Goal: Transaction & Acquisition: Purchase product/service

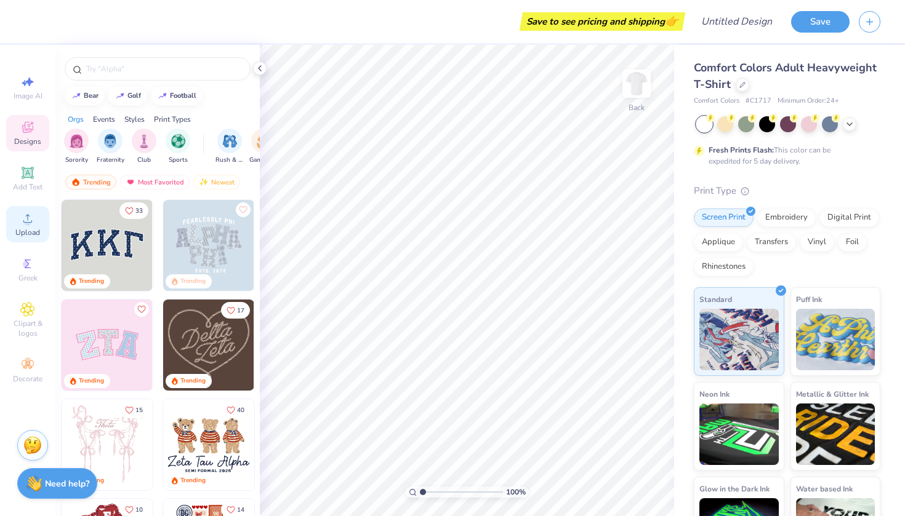
click at [26, 220] on circle at bounding box center [27, 222] width 7 height 7
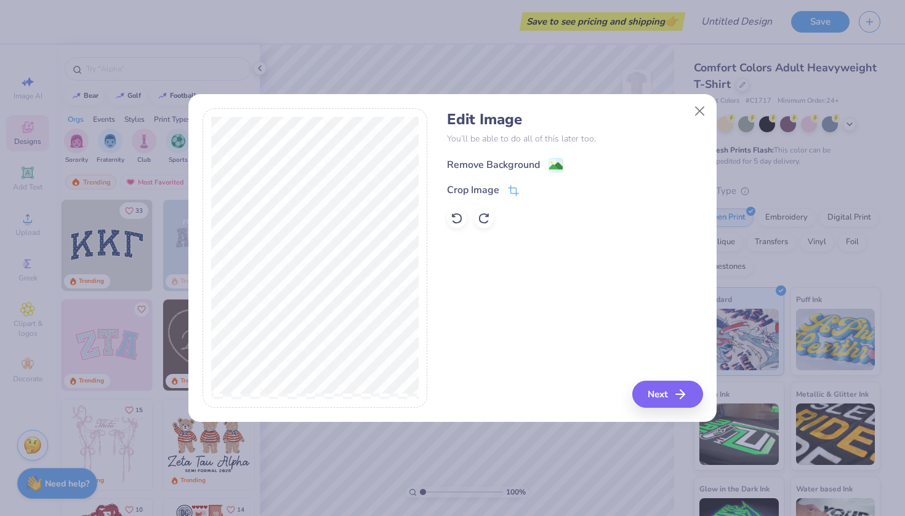
click at [529, 167] on div "Remove Background" at bounding box center [493, 165] width 93 height 15
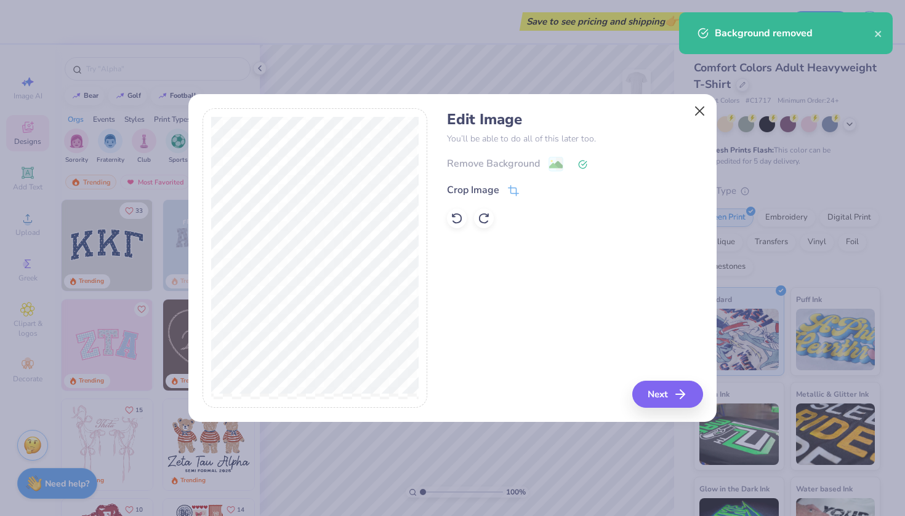
click at [701, 111] on button "Close" at bounding box center [699, 111] width 23 height 23
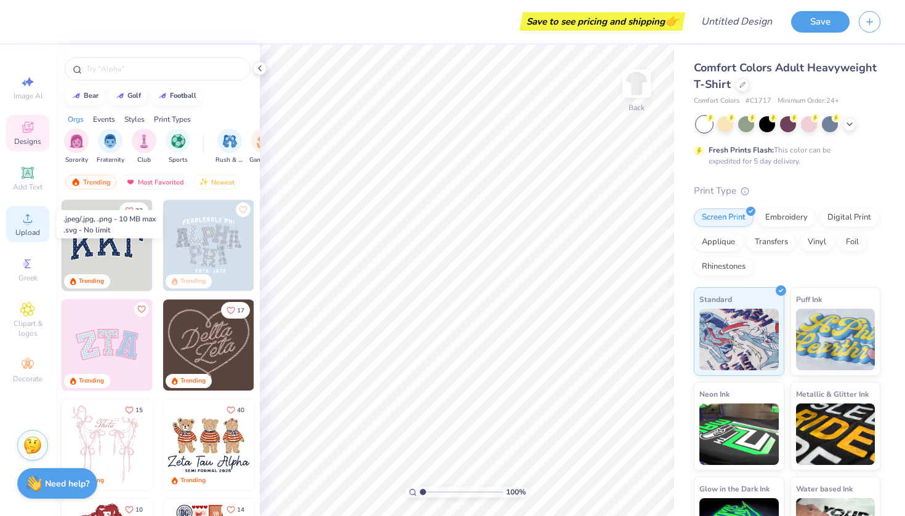
click at [16, 225] on div "Upload" at bounding box center [27, 224] width 43 height 36
click at [26, 225] on circle at bounding box center [27, 222] width 7 height 7
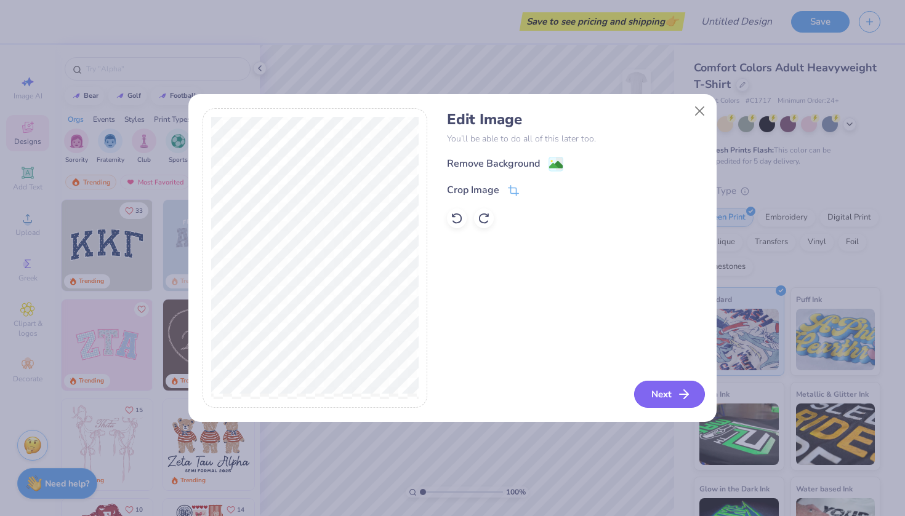
click at [672, 396] on button "Next" at bounding box center [669, 394] width 71 height 27
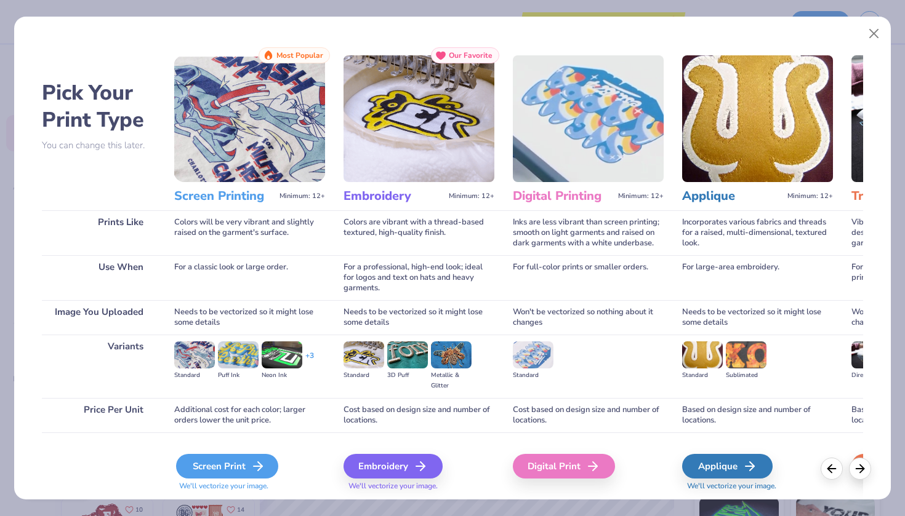
click at [223, 467] on div "Screen Print" at bounding box center [227, 466] width 102 height 25
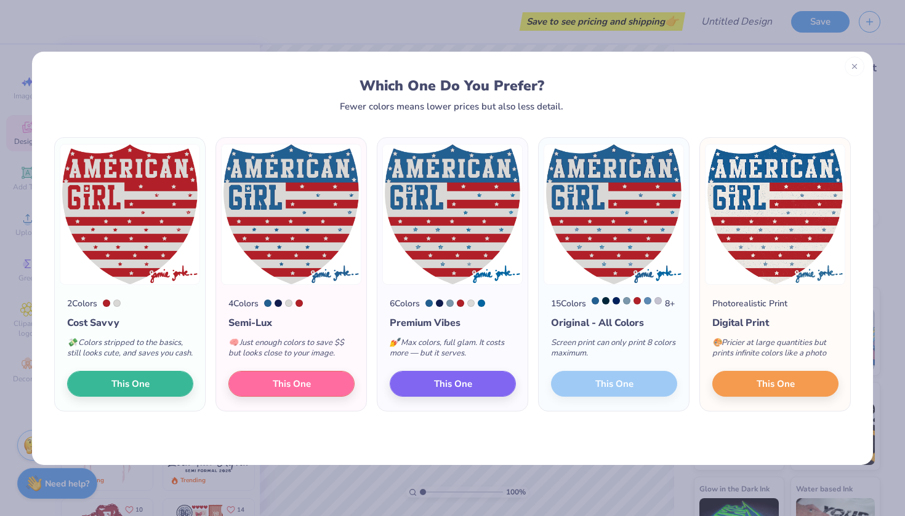
click at [854, 67] on icon at bounding box center [854, 66] width 9 height 9
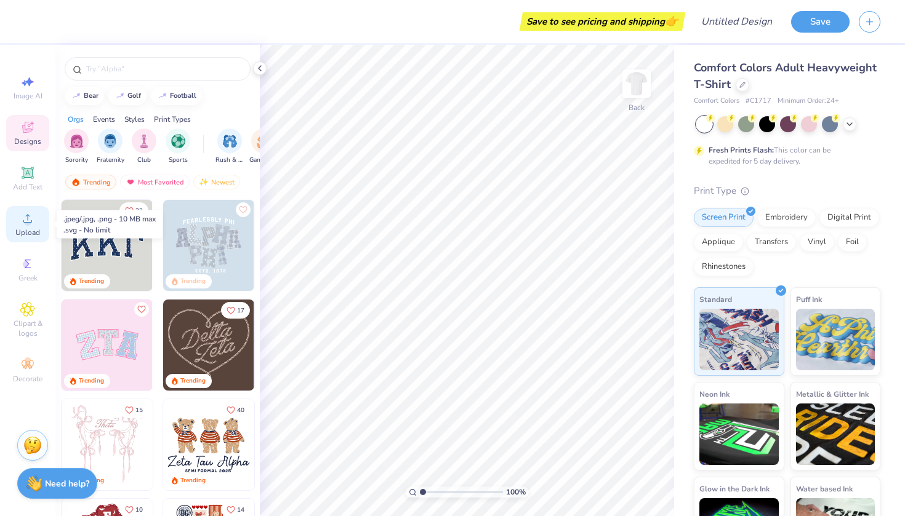
click at [28, 226] on div "Upload" at bounding box center [27, 224] width 43 height 36
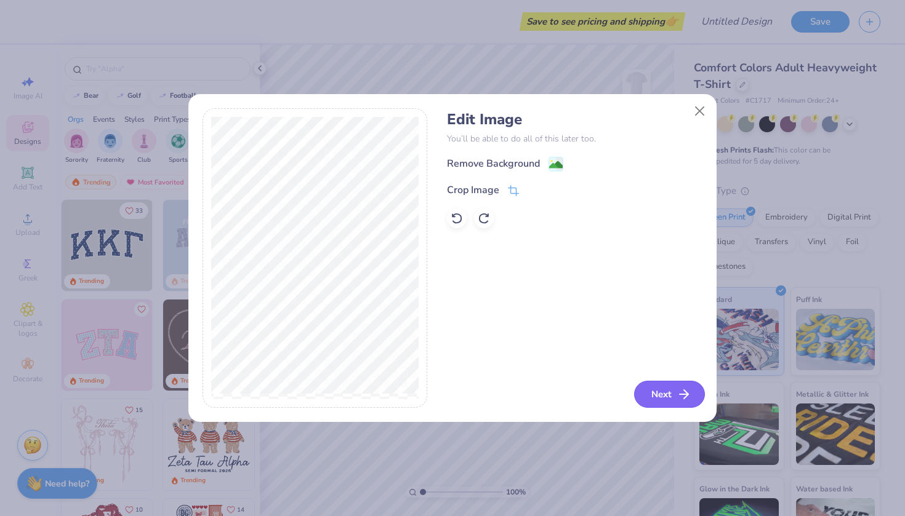
click at [660, 394] on button "Next" at bounding box center [669, 394] width 71 height 27
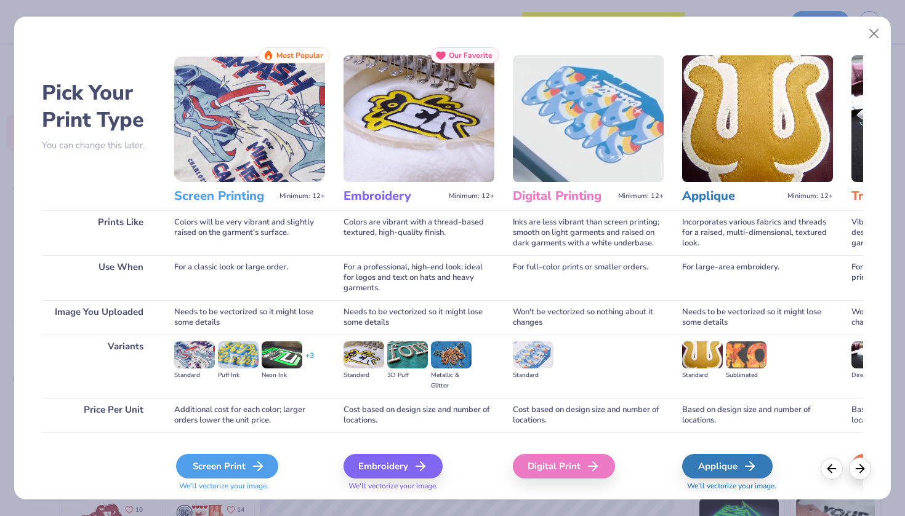
click at [237, 462] on div "Screen Print" at bounding box center [227, 466] width 102 height 25
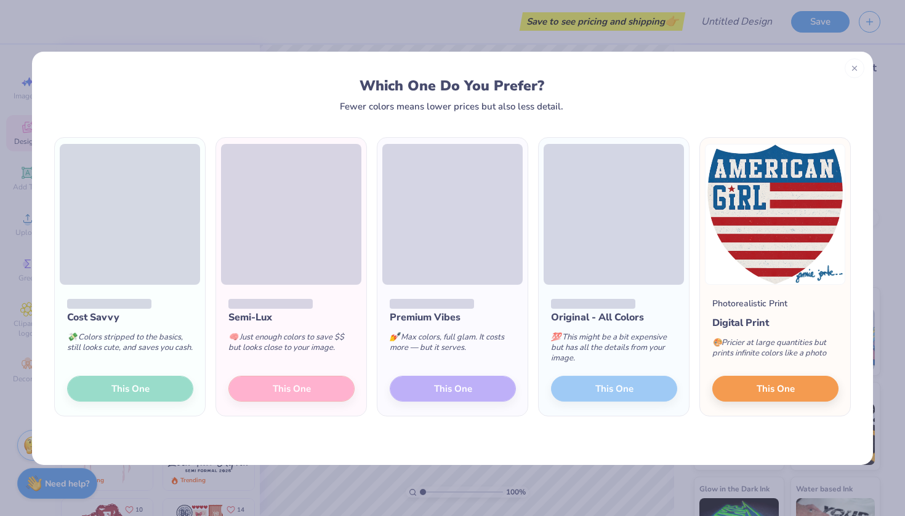
click at [657, 78] on div "Which One Do You Prefer?" at bounding box center [452, 86] width 773 height 17
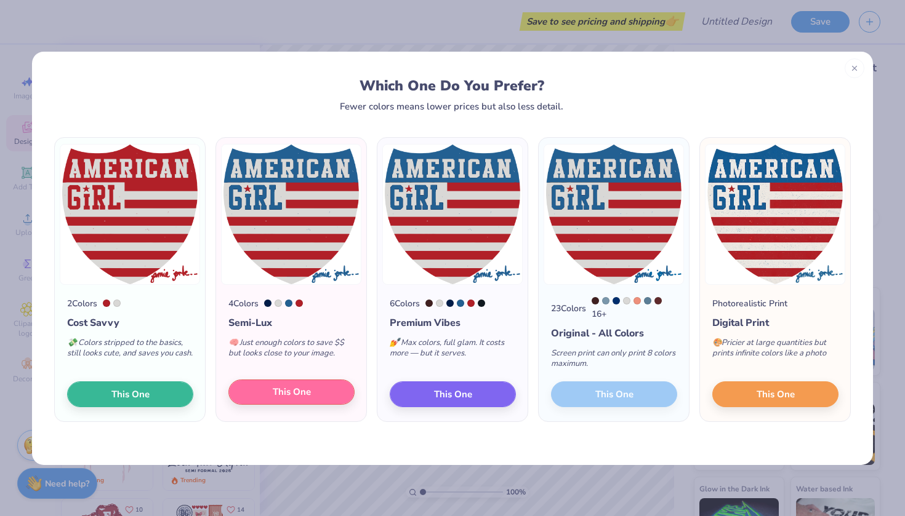
click at [329, 393] on button "This One" at bounding box center [291, 393] width 126 height 26
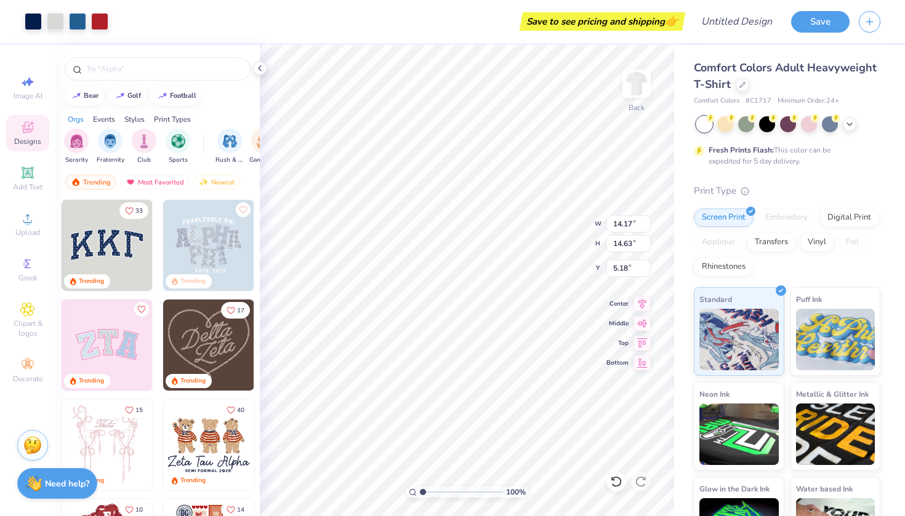
type input "9.03"
type input "9.32"
type input "1.88"
type input "2.51"
type input "2.67"
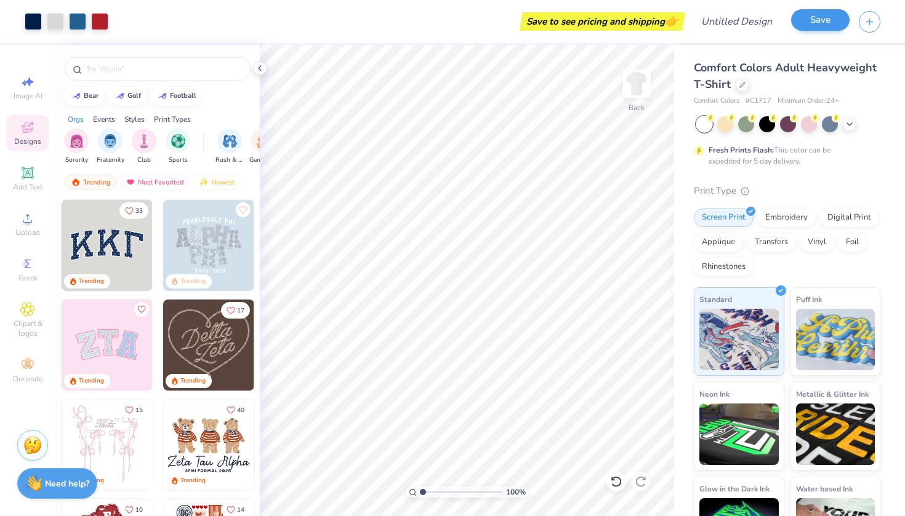
click at [820, 19] on button "Save" at bounding box center [820, 20] width 58 height 22
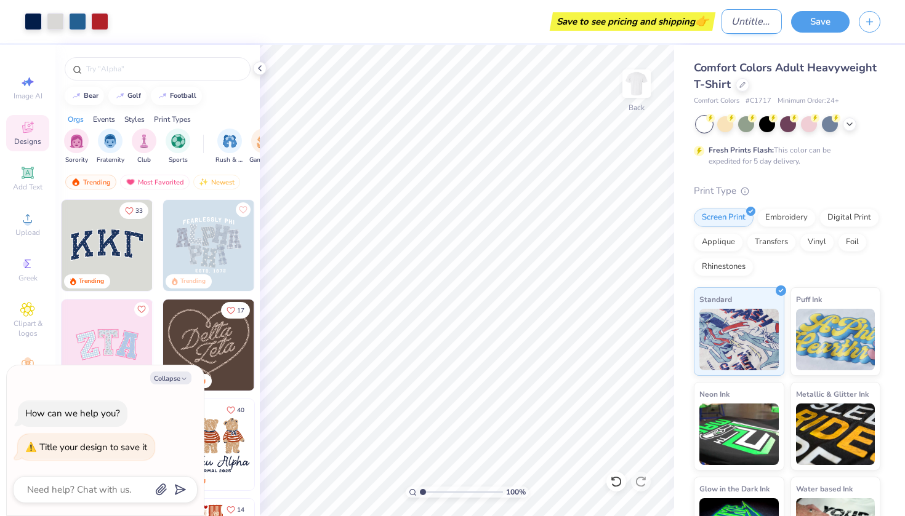
type textarea "x"
click at [749, 21] on input "Design Title" at bounding box center [751, 21] width 60 height 25
type input "a"
type textarea "x"
type input "ad"
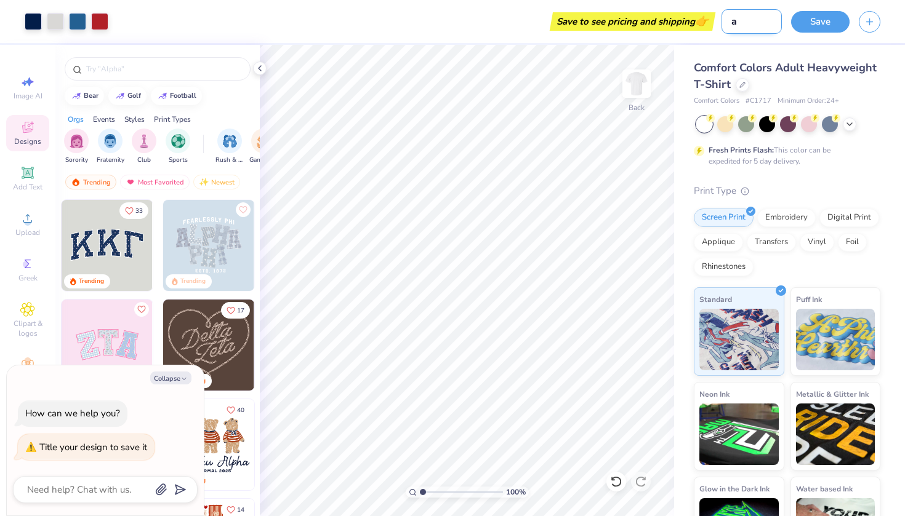
type textarea "x"
type input "add"
type textarea "x"
type input "addi"
type textarea "x"
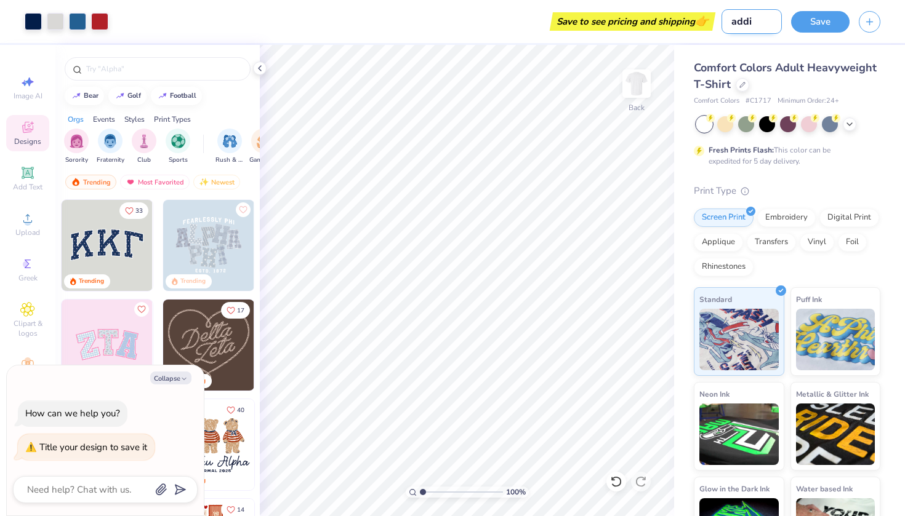
type input "addis"
type textarea "x"
type input "addiso"
type textarea "x"
type input "addison"
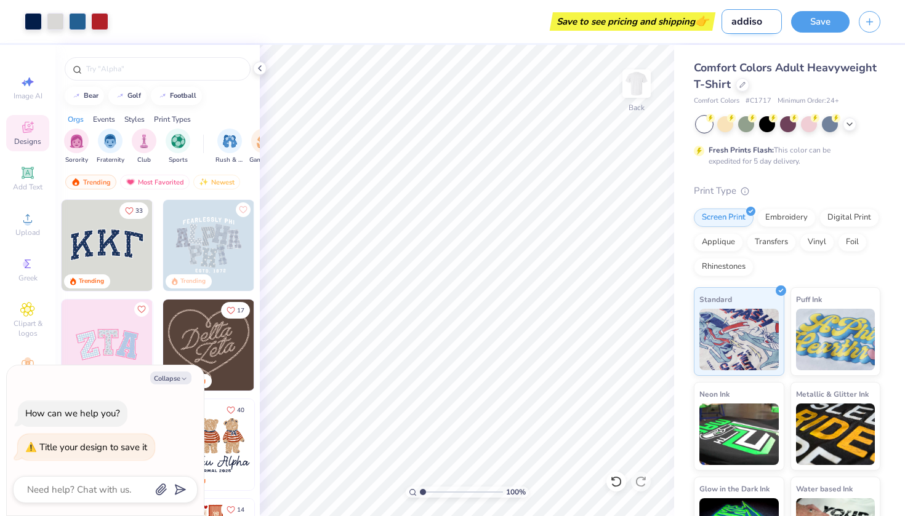
type textarea "x"
type input "Addison"
type textarea "x"
type input "Addison c"
type textarea "x"
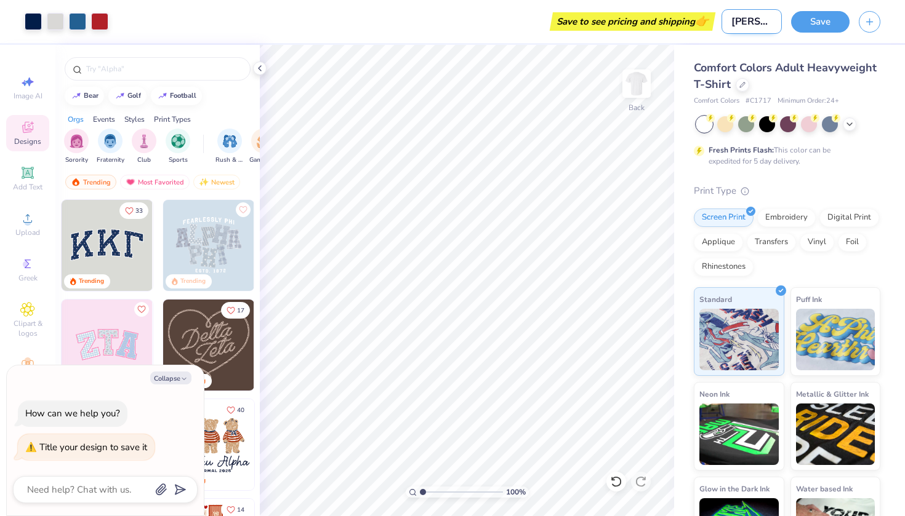
type input "Addison co"
type textarea "x"
type input "Addison con"
type textarea "x"
type input "Addison conc"
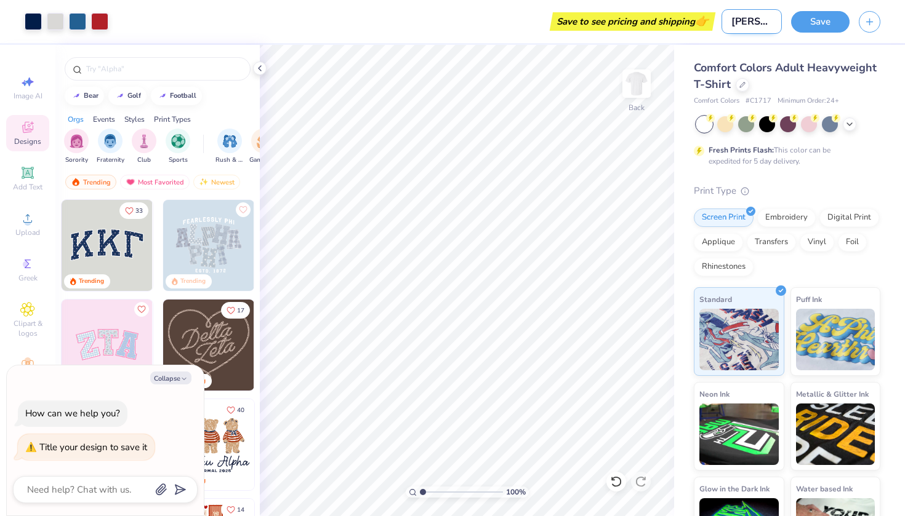
type textarea "x"
type input "Addison conce"
type textarea "x"
type input "Addison concer"
type textarea "x"
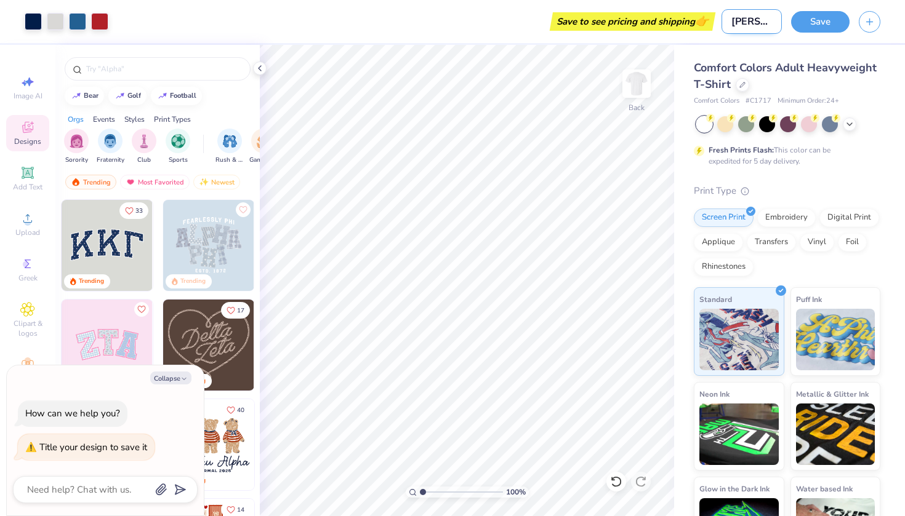
type input "Addison concert"
type textarea "x"
type input "Addison concert"
click at [828, 19] on button "Save" at bounding box center [820, 20] width 58 height 22
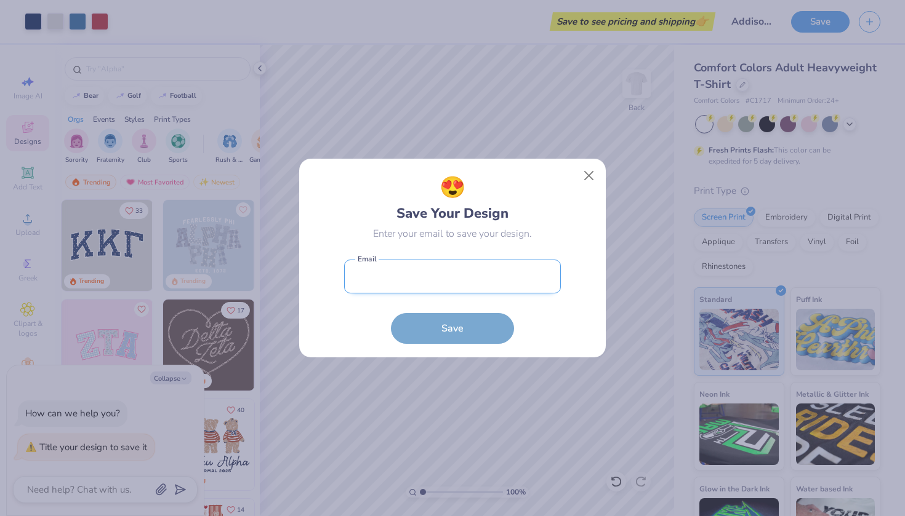
click at [475, 272] on input "email" at bounding box center [452, 277] width 217 height 34
type input "mdsmithwick@icloud.com"
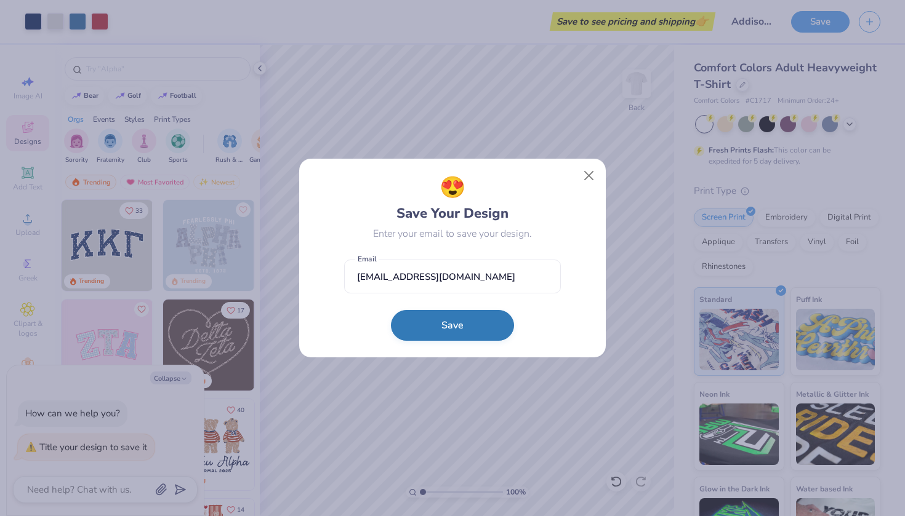
click at [462, 321] on button "Save" at bounding box center [452, 325] width 123 height 31
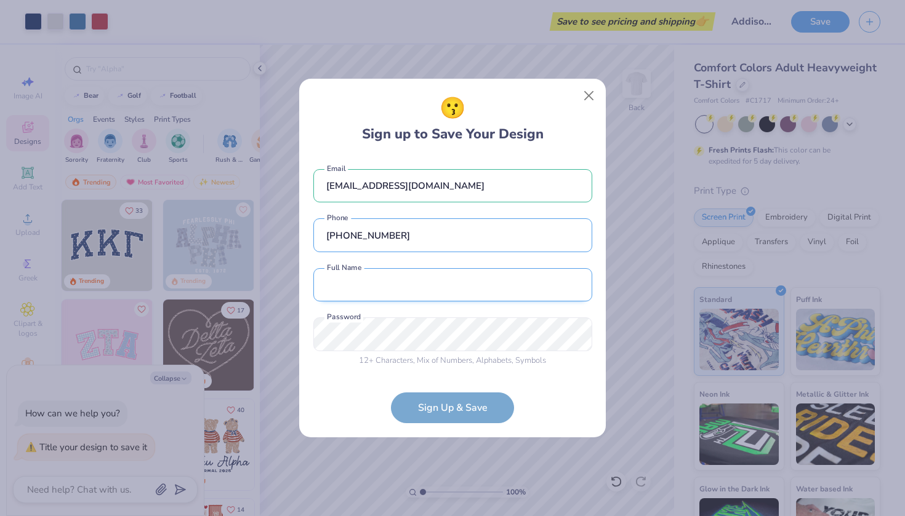
type input "(405) 444-4968"
type input "maddox smithwick"
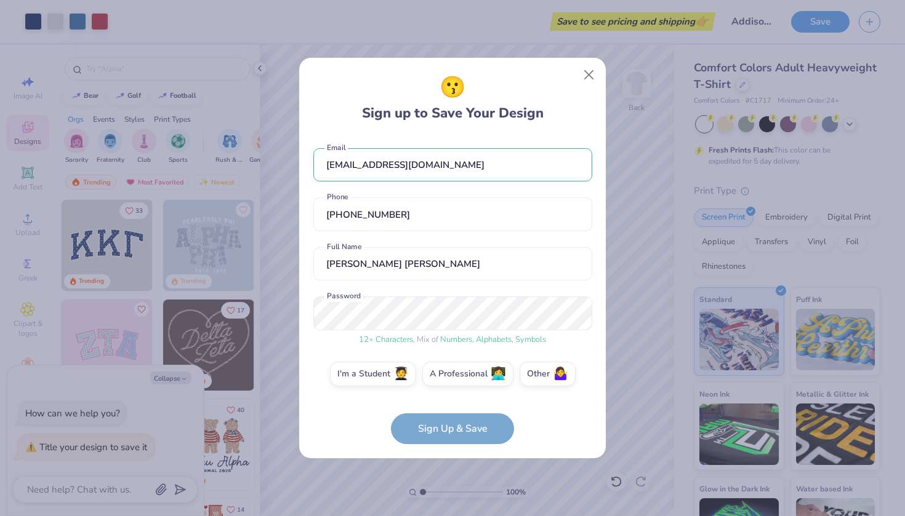
scroll to position [4, 0]
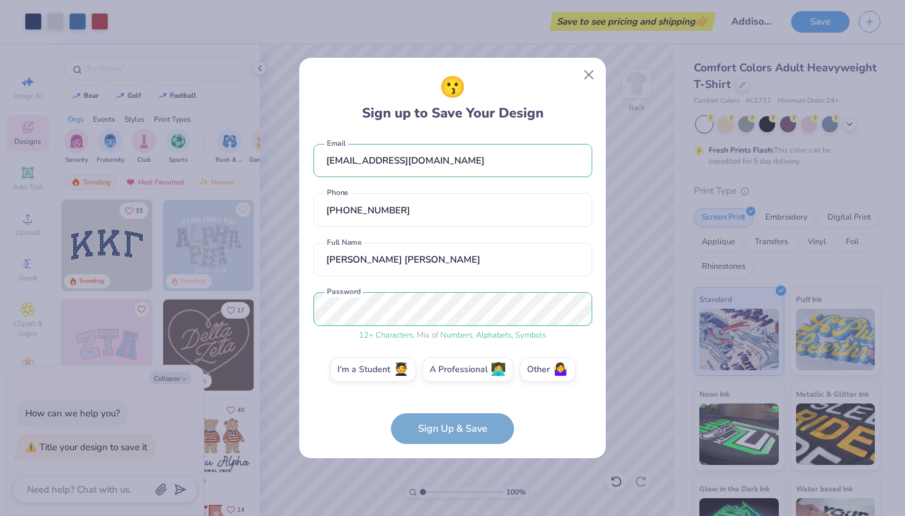
click at [517, 409] on form "mdsmithwick@icloud.com Email (405) 444-4968 Phone maddox smithwick Full Name 12…" at bounding box center [452, 290] width 279 height 309
click at [464, 427] on form "mdsmithwick@icloud.com Email (405) 444-4968 Phone maddox smithwick Full Name 12…" at bounding box center [452, 290] width 279 height 309
click at [396, 371] on span "🧑‍🎓" at bounding box center [400, 368] width 15 height 14
click at [449, 374] on input "I'm a Student 🧑‍🎓" at bounding box center [453, 378] width 8 height 8
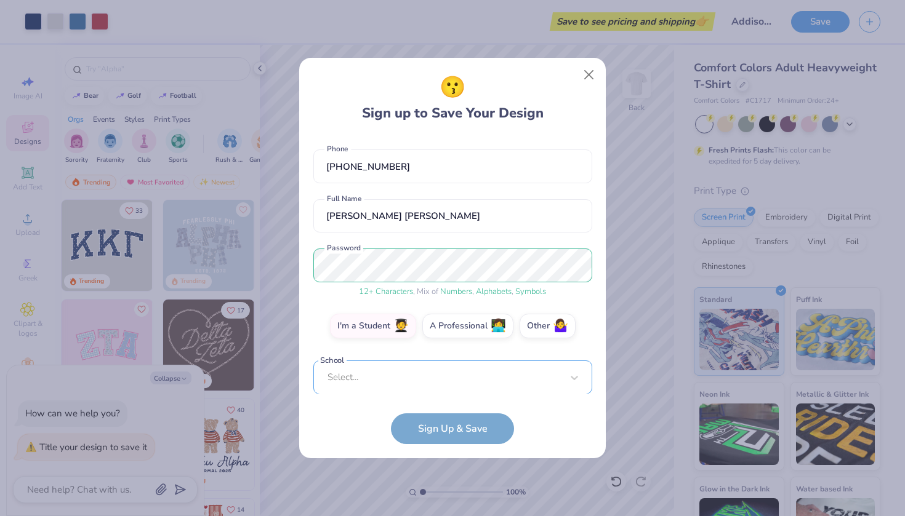
click at [422, 380] on div "Select..." at bounding box center [452, 378] width 279 height 34
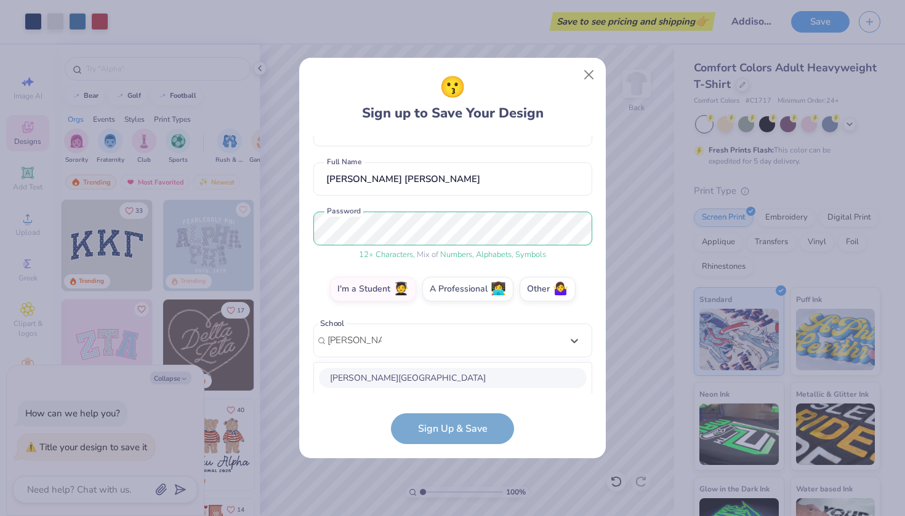
scroll to position [239, 0]
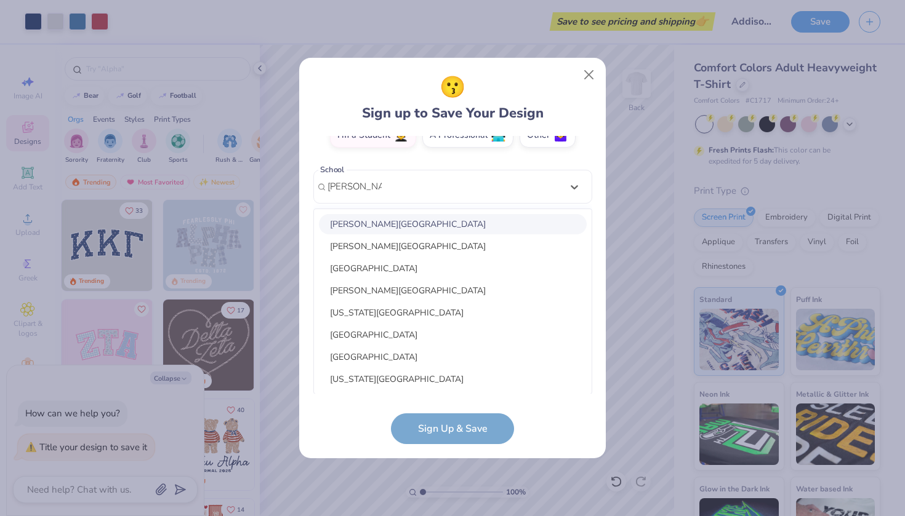
click at [418, 229] on div "Murray State University" at bounding box center [453, 224] width 268 height 20
type input "murray state"
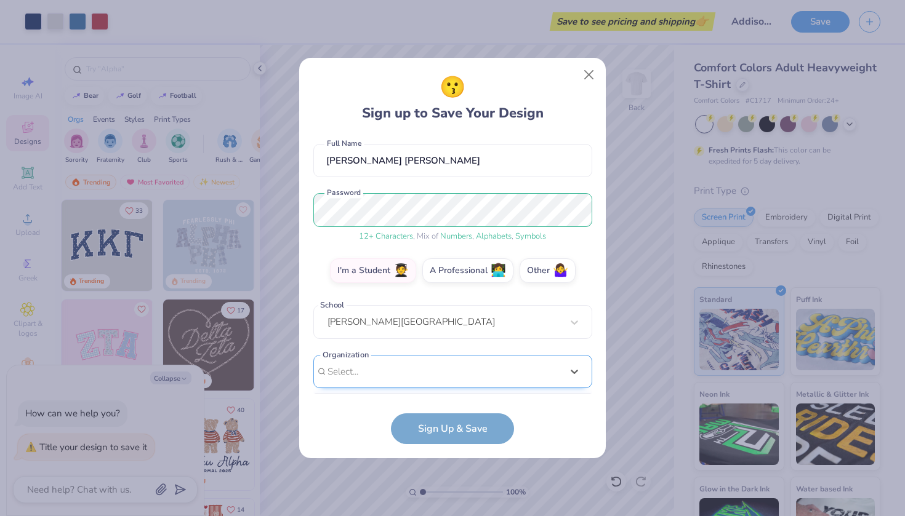
click at [432, 388] on div "mdsmithwick@icloud.com Email (405) 444-4968 Phone maddox smithwick Full Name 12…" at bounding box center [452, 265] width 279 height 259
click at [458, 190] on div "mdsmithwick@icloud.com Email (405) 444-4968 Phone maddox smithwick Full Name 12…" at bounding box center [452, 265] width 279 height 259
click at [542, 277] on label "Other 🤷‍♀️" at bounding box center [548, 269] width 56 height 25
click at [457, 374] on input "Other 🤷‍♀️" at bounding box center [453, 378] width 8 height 8
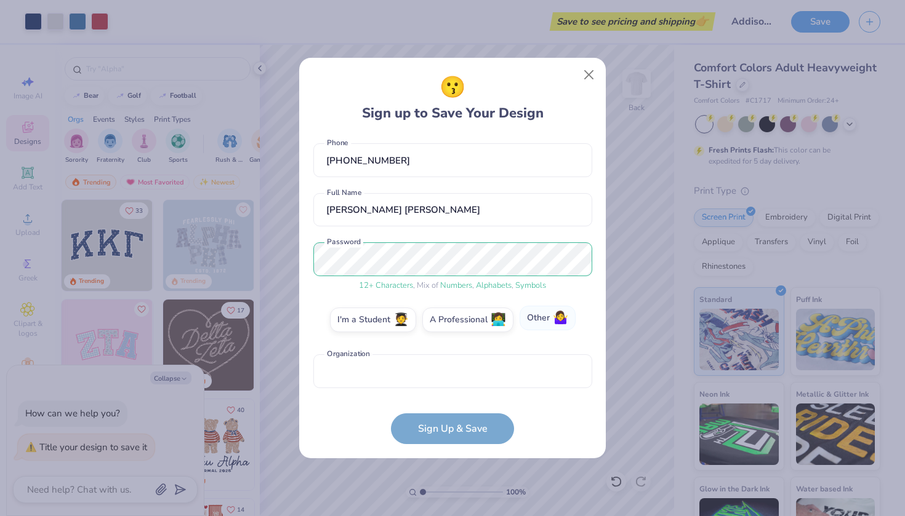
scroll to position [54, 0]
click at [383, 322] on label "I'm a Student 🧑‍🎓" at bounding box center [373, 318] width 86 height 25
click at [449, 374] on input "I'm a Student 🧑‍🎓" at bounding box center [453, 378] width 8 height 8
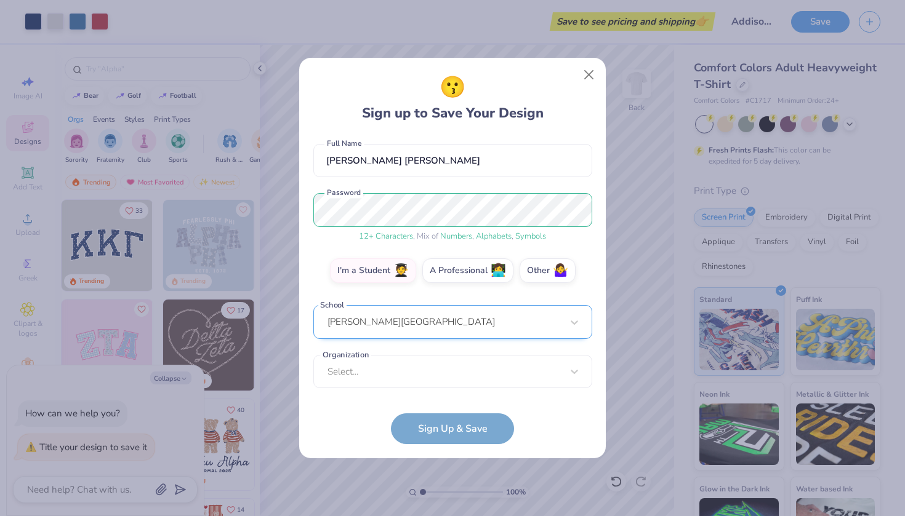
click at [403, 323] on div "Murray State University" at bounding box center [452, 322] width 279 height 34
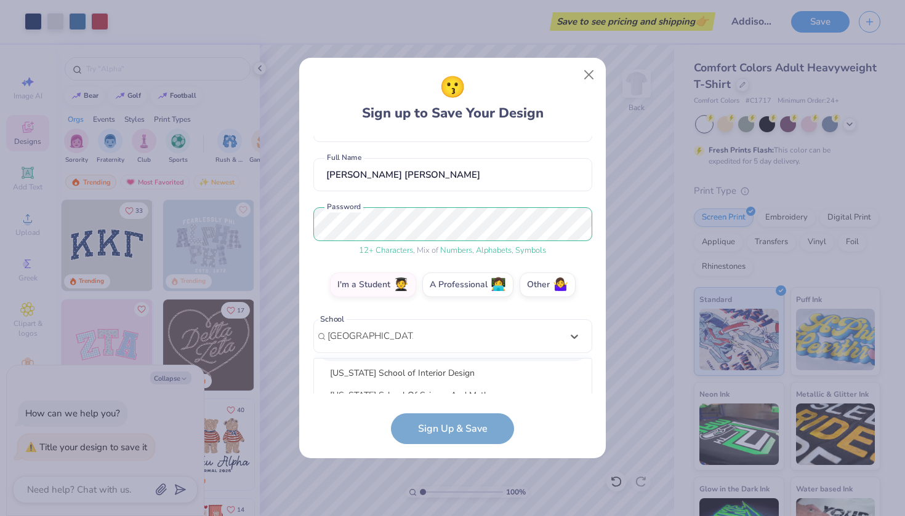
scroll to position [50, 0]
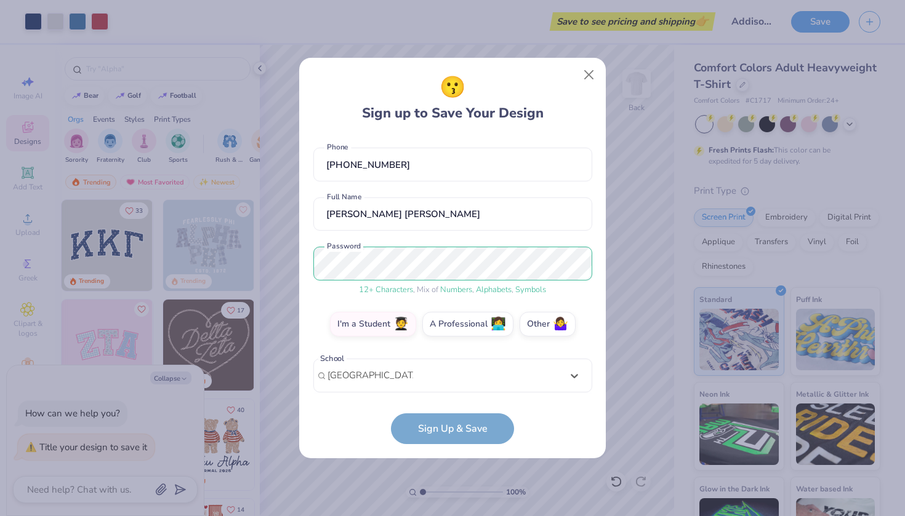
type input "stratford high school"
click at [488, 432] on form "mdsmithwick@icloud.com Email (405) 444-4968 Phone maddox smithwick Full Name 12…" at bounding box center [452, 290] width 279 height 309
click at [547, 381] on div "mdsmithwick@icloud.com Email (405) 444-4968 Phone maddox smithwick Full Name 12…" at bounding box center [452, 265] width 279 height 259
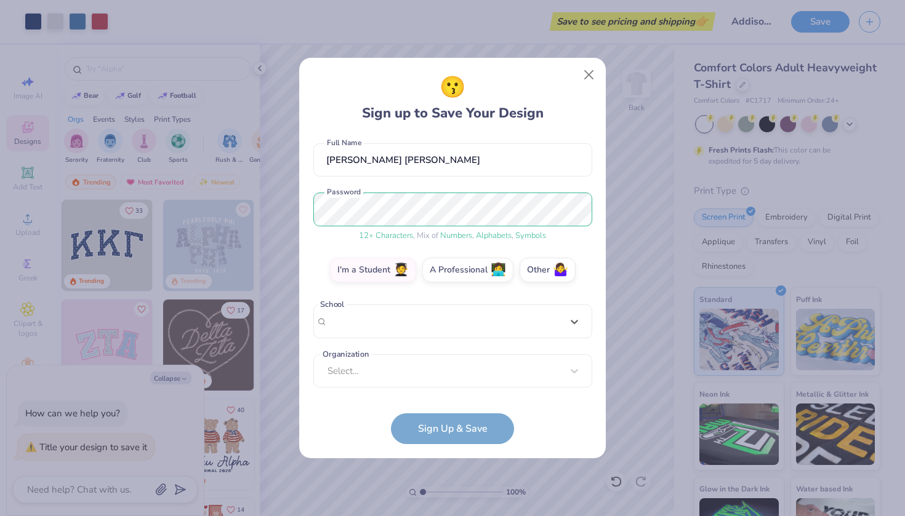
click at [558, 184] on div "mdsmithwick@icloud.com Email (405) 444-4968 Phone maddox smithwick Full Name 12…" at bounding box center [452, 265] width 279 height 259
click at [533, 272] on label "Other 🤷‍♀️" at bounding box center [548, 269] width 56 height 25
click at [457, 374] on input "Other 🤷‍♀️" at bounding box center [453, 378] width 8 height 8
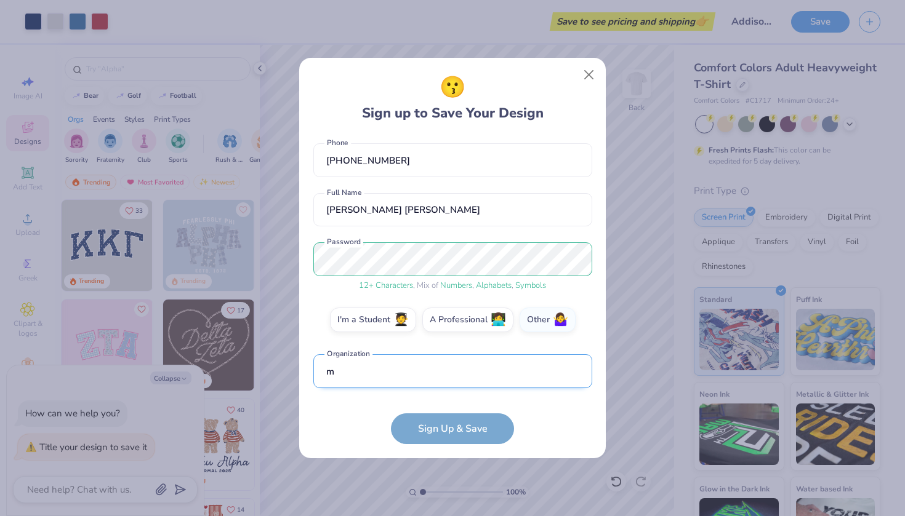
scroll to position [128, 0]
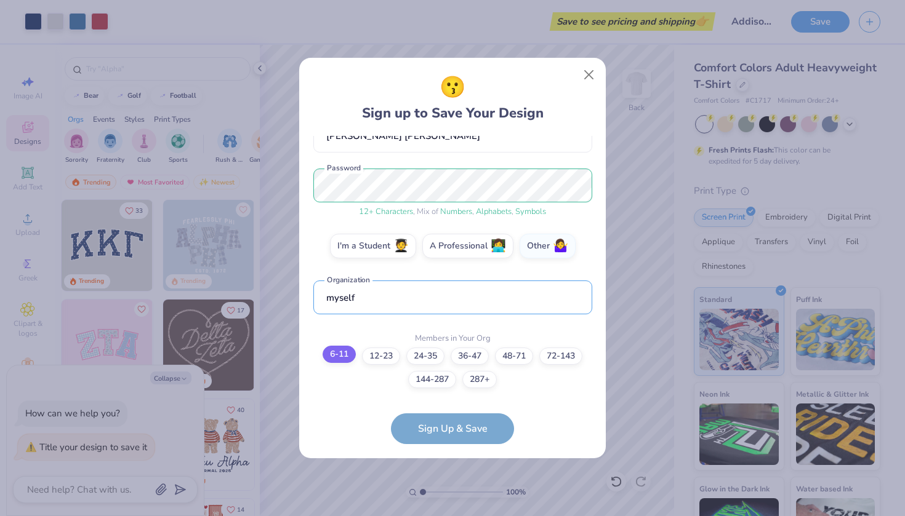
type input "myself"
click at [338, 353] on label "6-11" at bounding box center [339, 354] width 33 height 17
click at [449, 492] on input "6-11" at bounding box center [453, 496] width 8 height 8
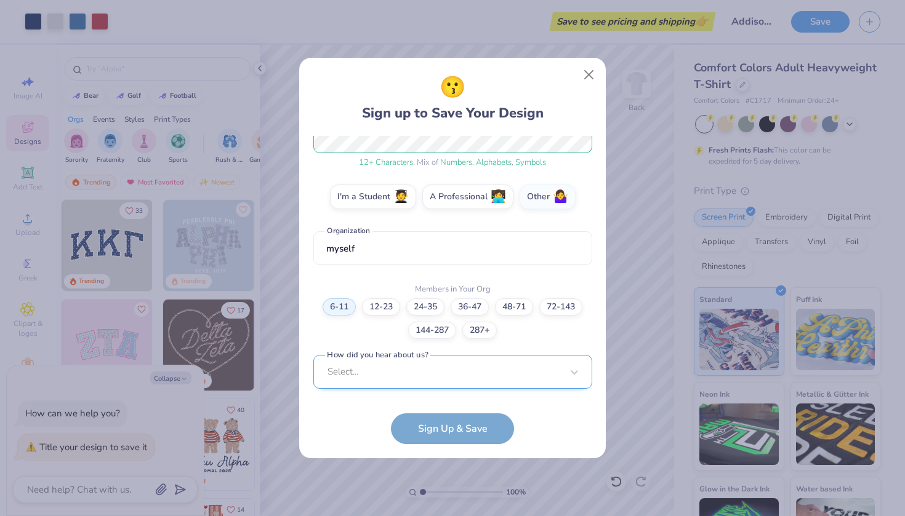
click at [426, 379] on div "Select..." at bounding box center [452, 372] width 279 height 34
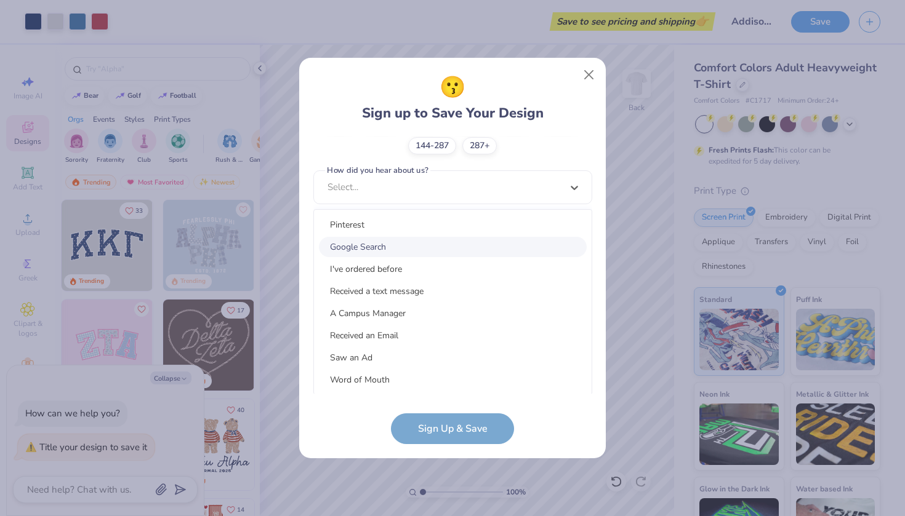
click at [396, 245] on div "Google Search" at bounding box center [453, 247] width 268 height 20
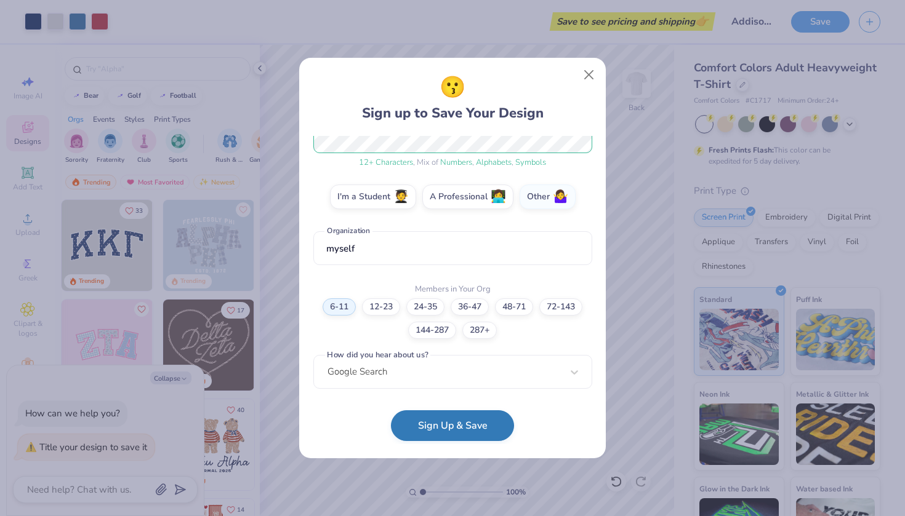
click at [451, 422] on button "Sign Up & Save" at bounding box center [452, 426] width 123 height 31
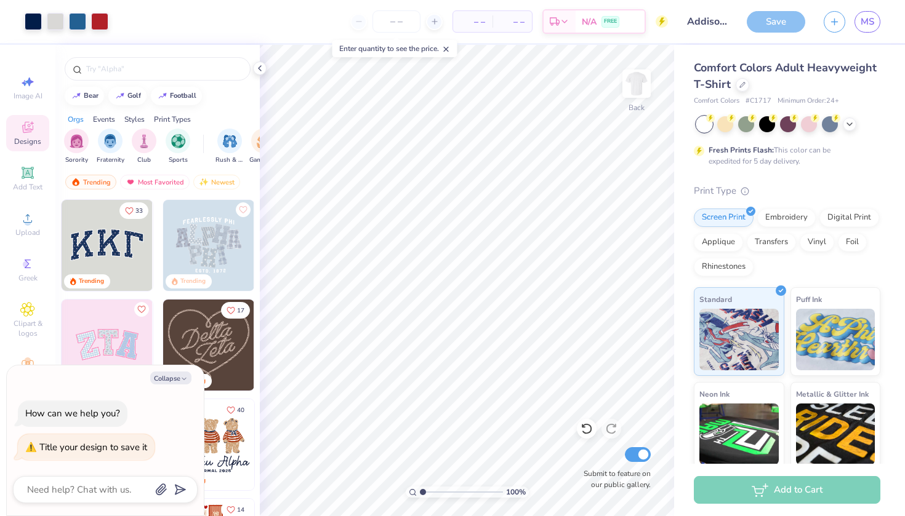
click at [779, 26] on div "Save" at bounding box center [776, 22] width 58 height 22
click at [805, 484] on div "Add to Cart" at bounding box center [787, 490] width 187 height 28
click at [591, 18] on span "N/A" at bounding box center [589, 23] width 15 height 13
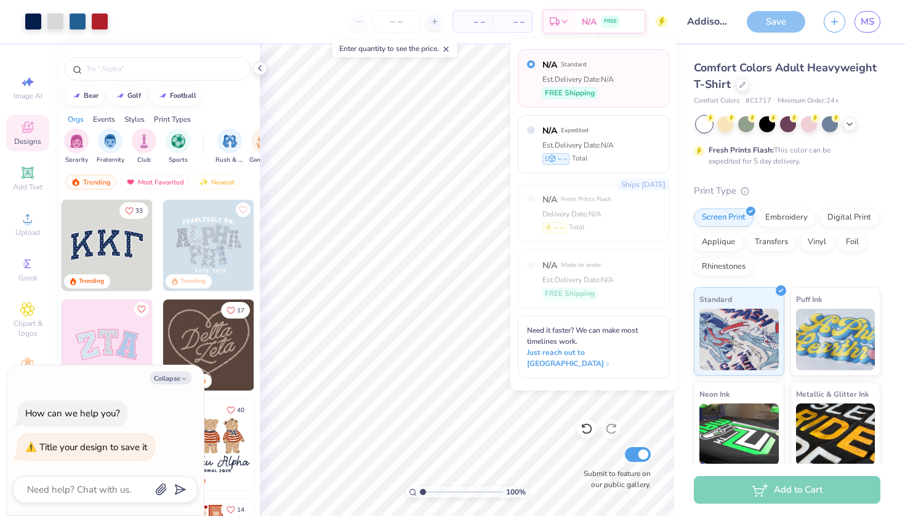
click at [670, 12] on div "Art colors – – Per Item – – Total Est. Delivery N/A FREE Design Title Addison c…" at bounding box center [452, 21] width 905 height 43
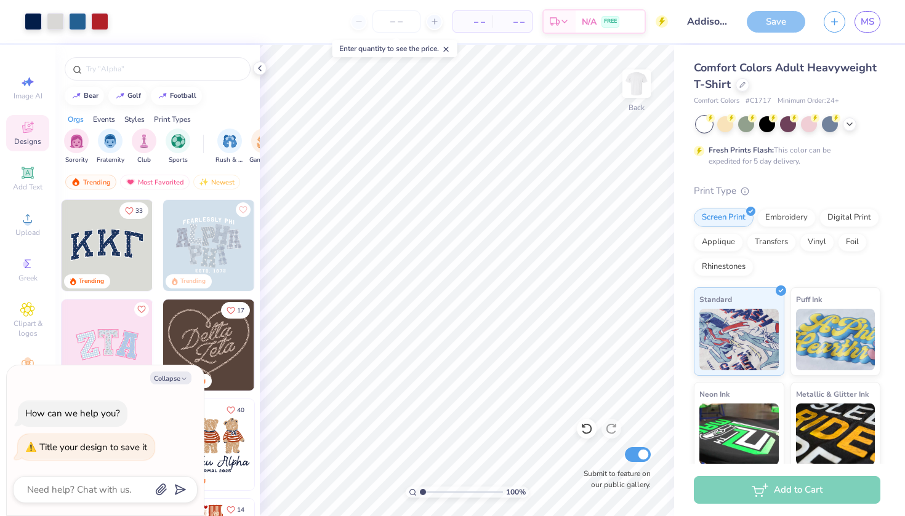
click at [769, 28] on div "Save" at bounding box center [776, 22] width 58 height 22
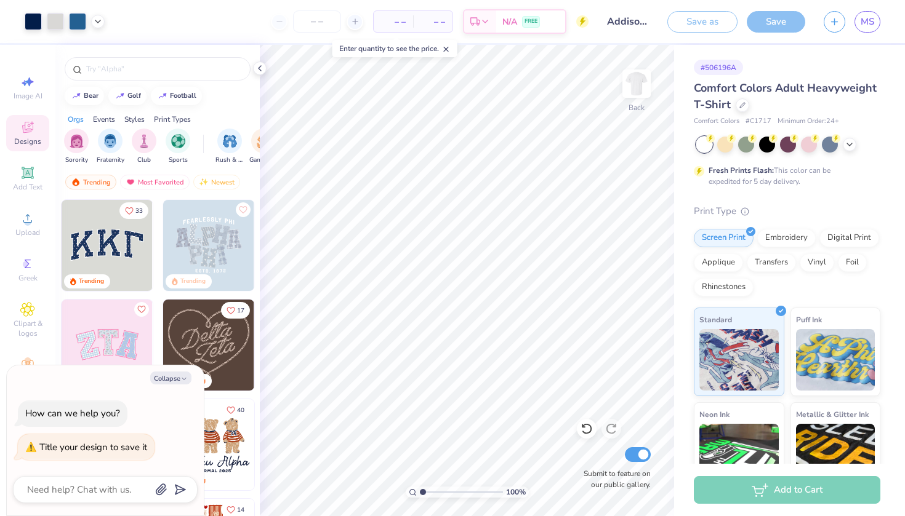
type textarea "x"
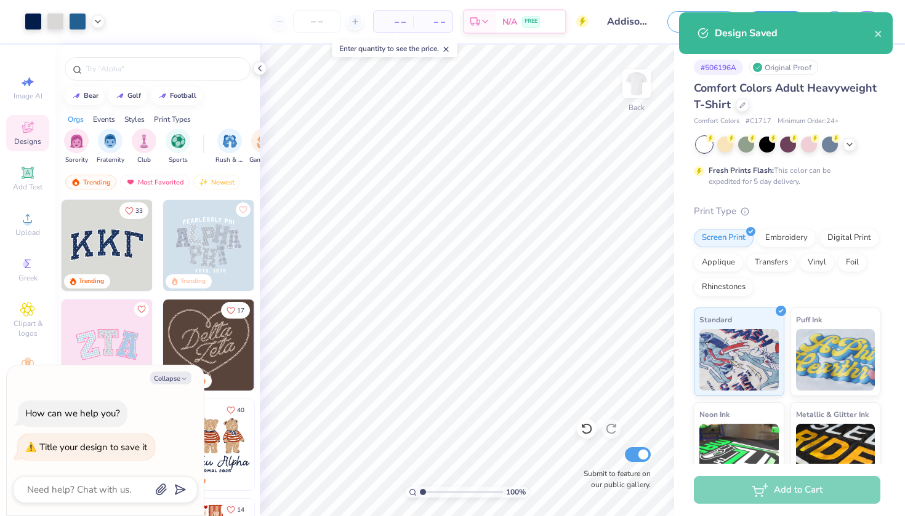
click at [754, 508] on div "Add to Cart" at bounding box center [789, 490] width 231 height 52
click at [880, 34] on icon "close" at bounding box center [878, 34] width 9 height 10
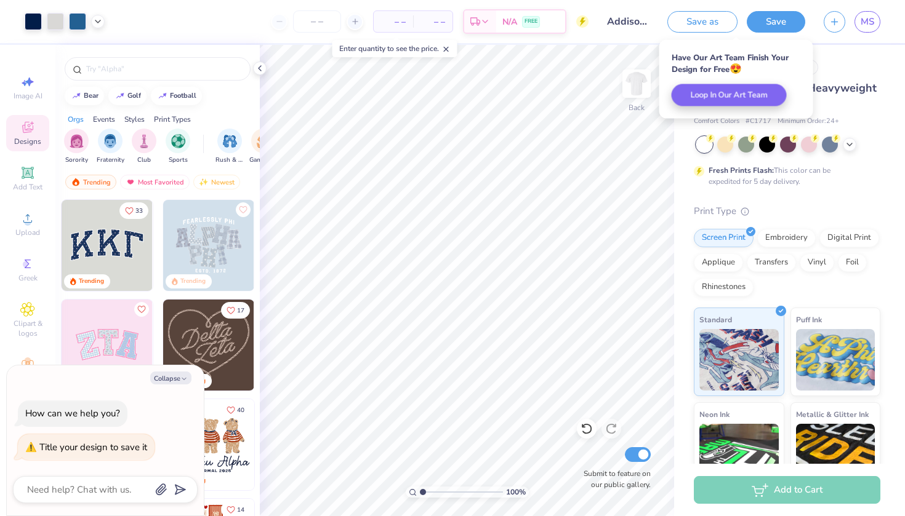
click at [741, 490] on div "Add to Cart" at bounding box center [787, 490] width 187 height 28
click at [862, 70] on div "# 506196A Original Proof" at bounding box center [787, 67] width 187 height 15
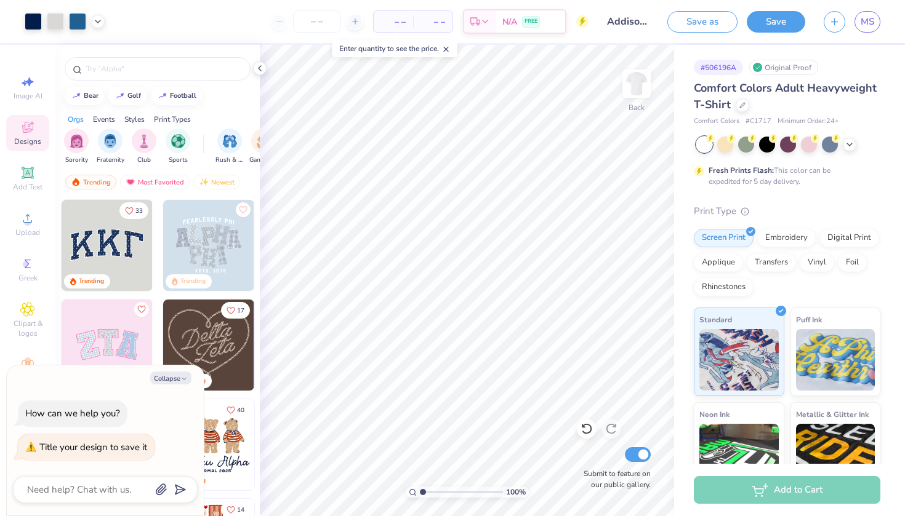
click at [769, 500] on div "Add to Cart" at bounding box center [787, 490] width 187 height 28
